Goal: Information Seeking & Learning: Find specific fact

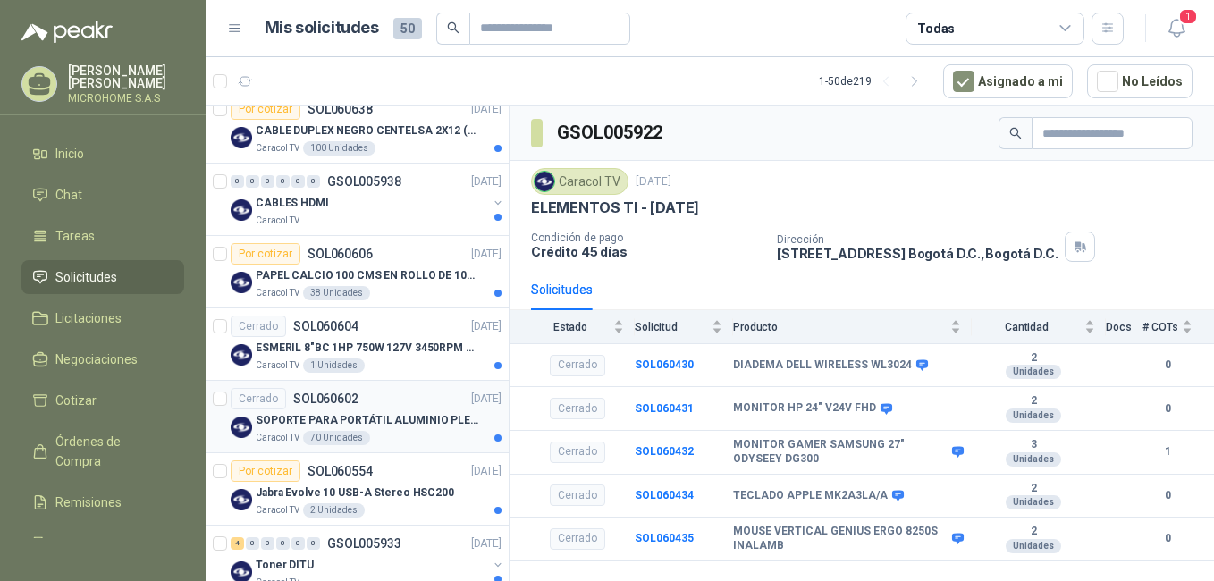
scroll to position [268, 0]
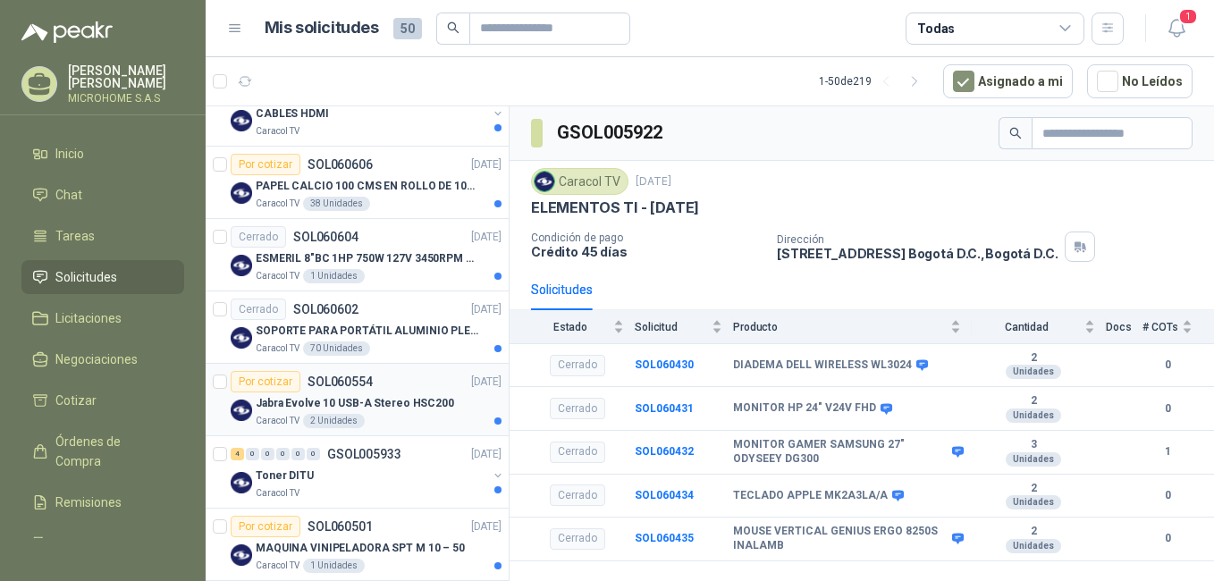
click at [426, 400] on p "Jabra Evolve 10 USB-A Stereo HSC200" at bounding box center [355, 403] width 198 height 17
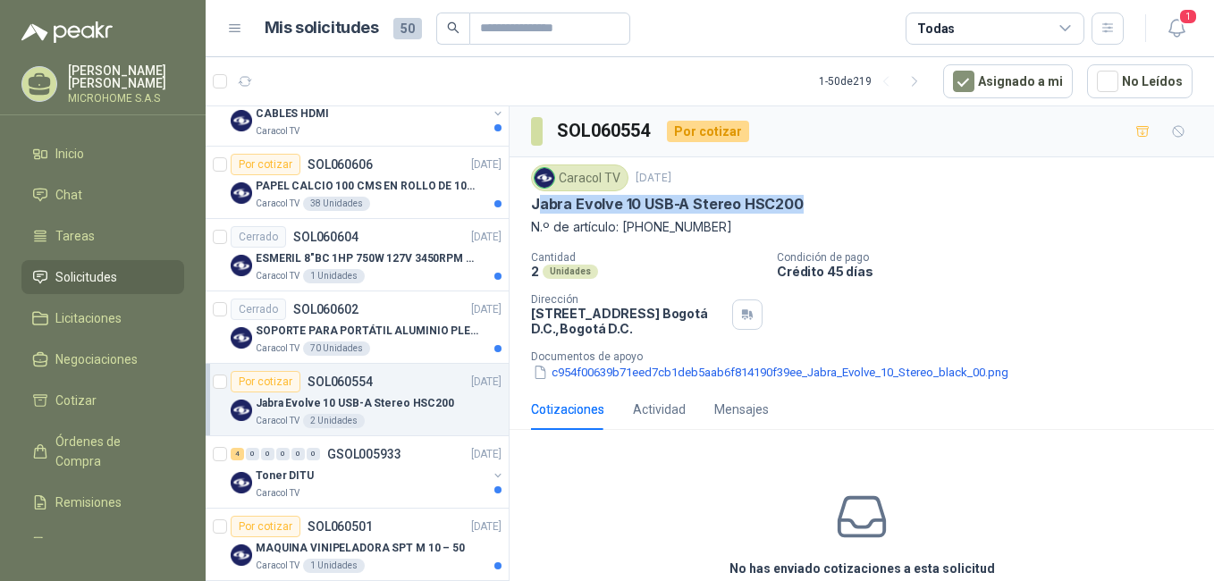
drag, startPoint x: 536, startPoint y: 206, endPoint x: 791, endPoint y: 198, distance: 254.9
click at [791, 198] on p "Jabra Evolve 10 USB-A Stereo HSC200" at bounding box center [667, 204] width 273 height 19
drag, startPoint x: 791, startPoint y: 198, endPoint x: 805, endPoint y: 206, distance: 15.6
click at [805, 206] on div "Jabra Evolve 10 USB-A Stereo HSC200" at bounding box center [861, 204] width 661 height 19
click at [795, 205] on p "Jabra Evolve 10 USB-A Stereo HSC200" at bounding box center [667, 204] width 273 height 19
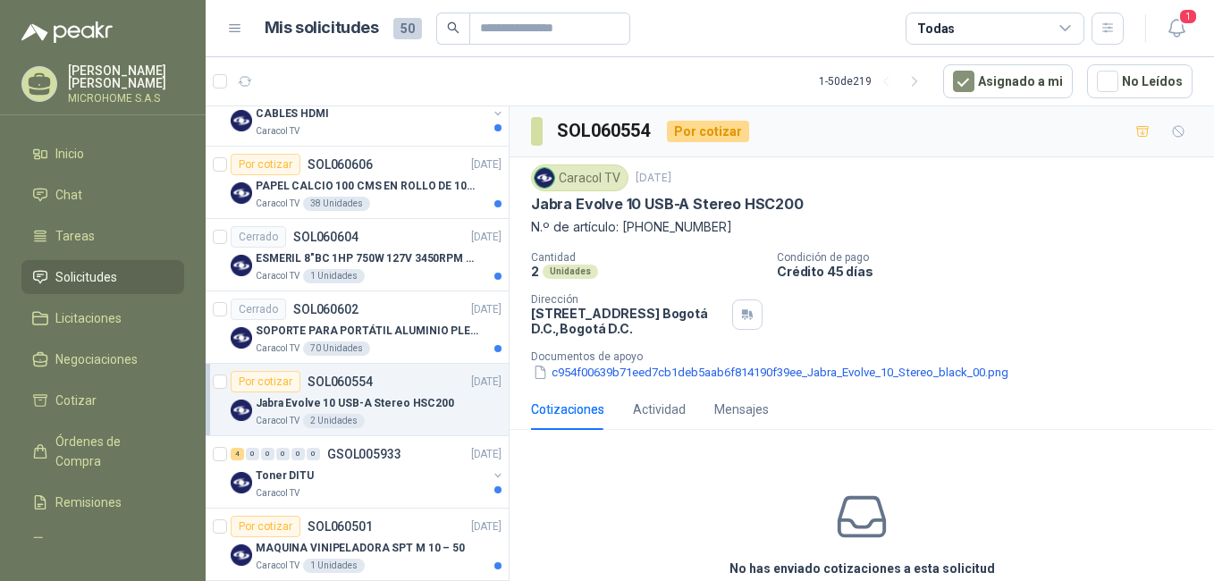
click at [785, 198] on p "Jabra Evolve 10 USB-A Stereo HSC200" at bounding box center [667, 204] width 273 height 19
drag, startPoint x: 797, startPoint y: 203, endPoint x: 528, endPoint y: 208, distance: 269.1
click at [528, 208] on div "Caracol TV [DATE] Jabra Evolve 10 USB-A Stereo HSC200 N.º de artículo: [PHONE_N…" at bounding box center [862, 273] width 704 height 232
copy p "Jabra Evolve 10 USB-A Stereo HSC200"
